Goal: Find contact information: Find contact information

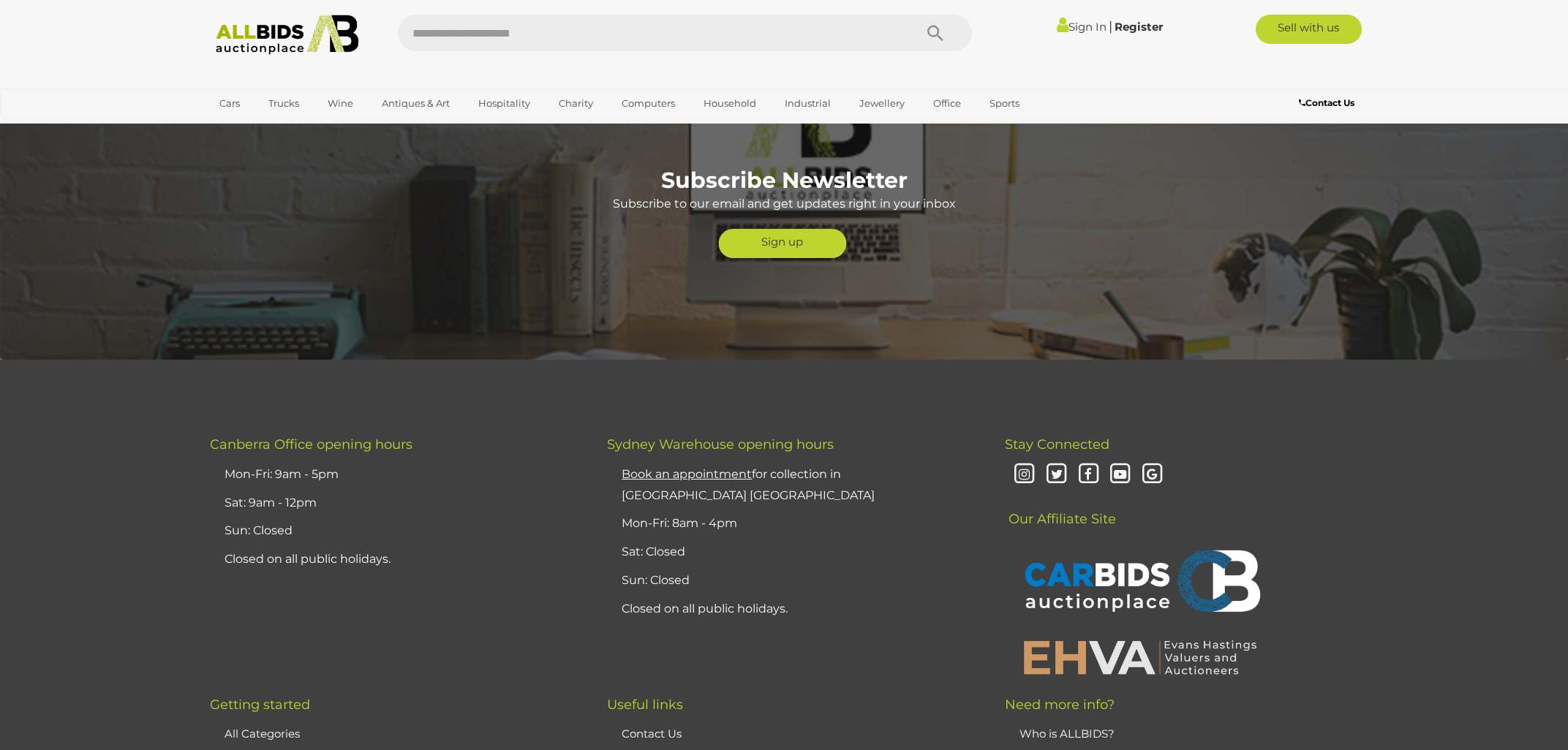
scroll to position [3794, 0]
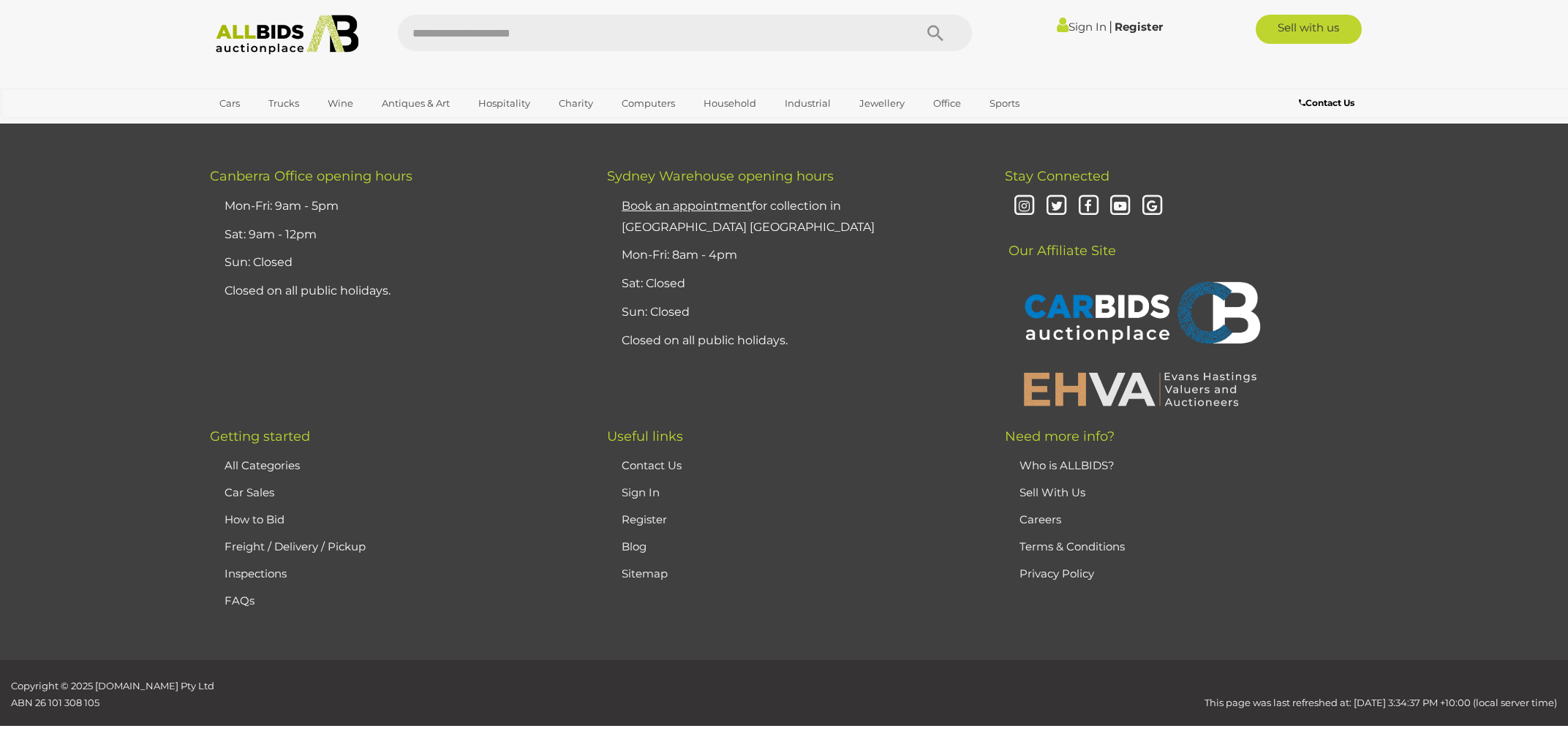
click at [639, 452] on li "Contact Us" at bounding box center [792, 465] width 349 height 27
click at [637, 458] on link "Contact Us" at bounding box center [652, 465] width 60 height 14
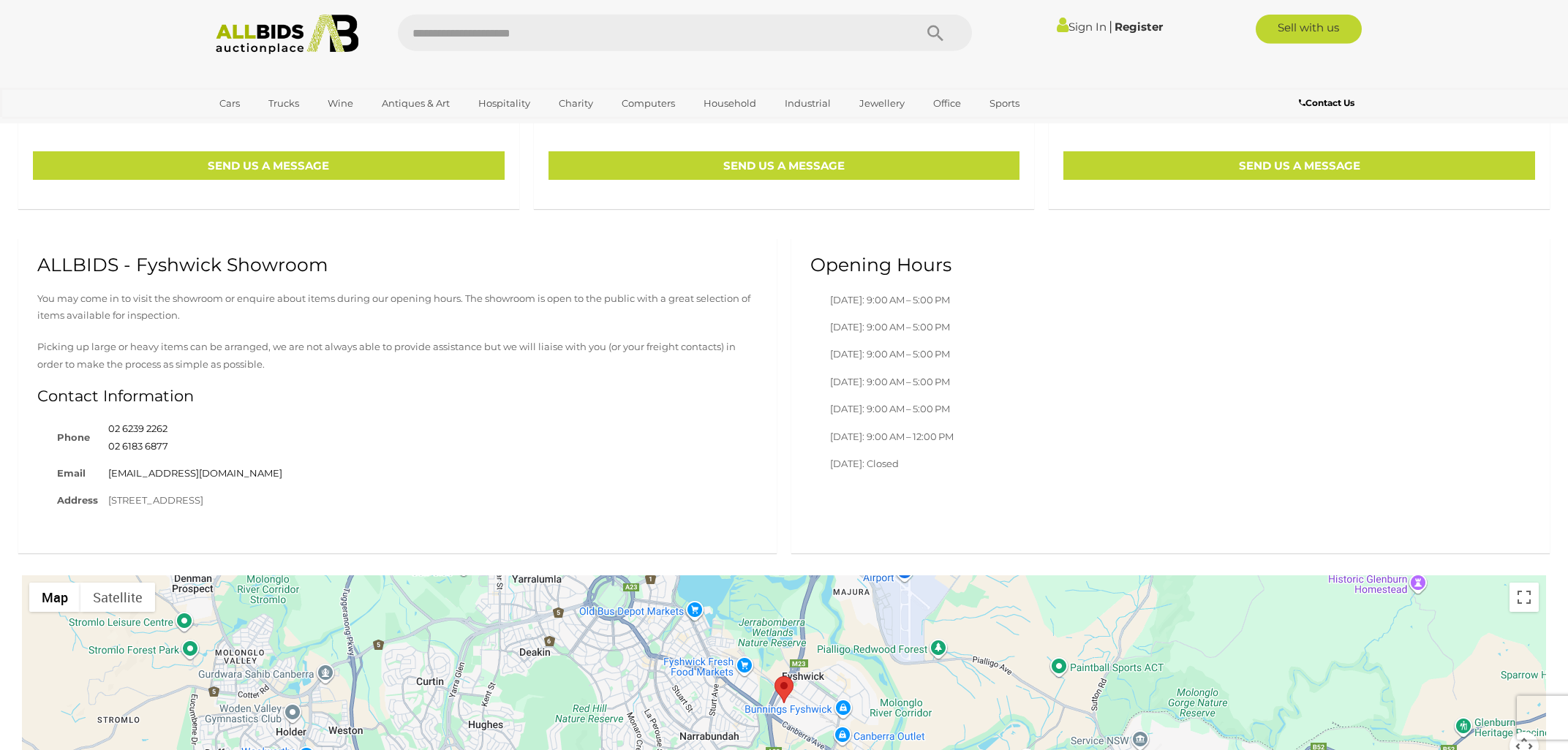
scroll to position [627, 0]
